Goal: Task Accomplishment & Management: Manage account settings

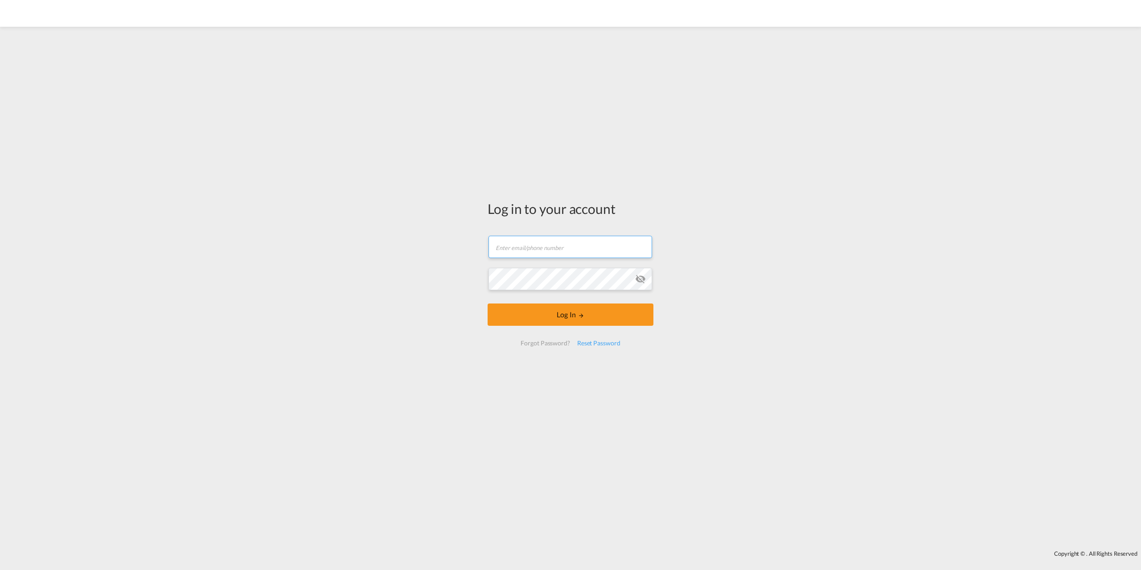
click at [525, 238] on input "text" at bounding box center [571, 247] width 164 height 22
type input "[EMAIL_ADDRESS][DOMAIN_NAME]"
click at [560, 318] on button "Log In" at bounding box center [571, 315] width 166 height 22
click at [637, 281] on md-icon "icon-eye-off" at bounding box center [640, 279] width 11 height 11
click at [680, 165] on div "Log in to your account [PERSON_NAME][EMAIL_ADDRESS][DOMAIN_NAME] Log In Forgot …" at bounding box center [570, 288] width 1141 height 515
